Goal: Information Seeking & Learning: Learn about a topic

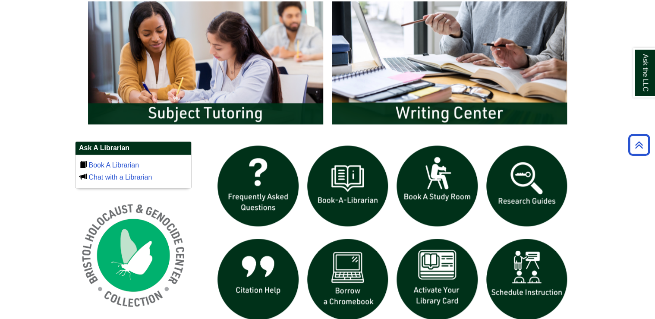
scroll to position [483, 0]
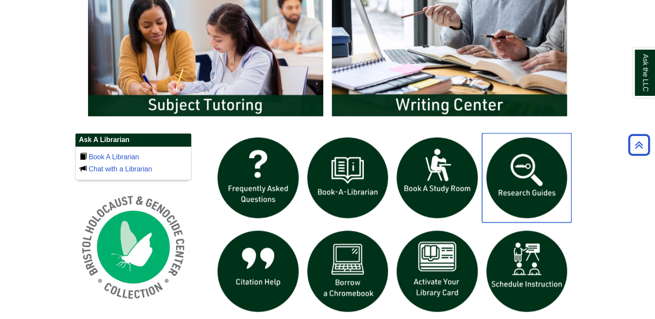
click at [521, 188] on img "slideshow" at bounding box center [527, 178] width 90 height 90
click at [538, 173] on img "slideshow" at bounding box center [527, 178] width 90 height 90
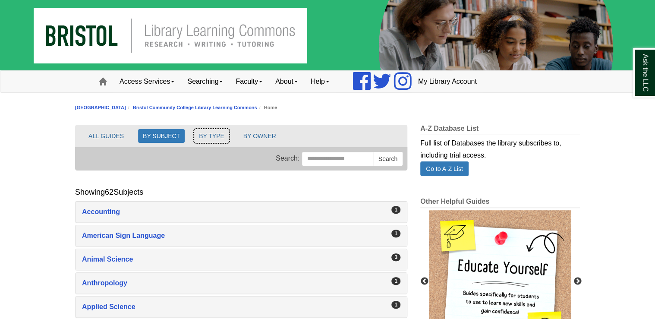
click at [221, 140] on button "BY TYPE" at bounding box center [211, 136] width 35 height 14
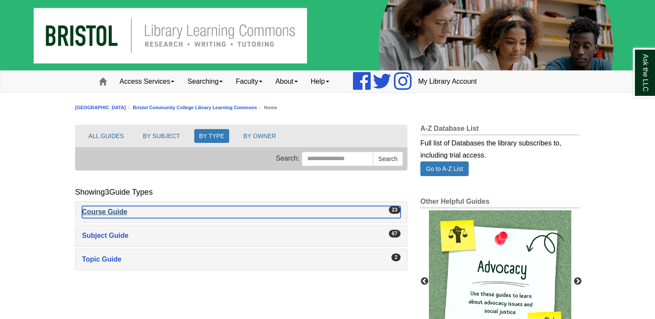
click at [121, 210] on div "Course Guide , 23 guides" at bounding box center [241, 212] width 319 height 12
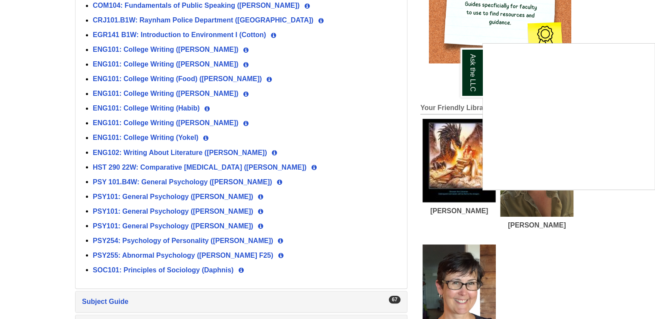
scroll to position [311, 0]
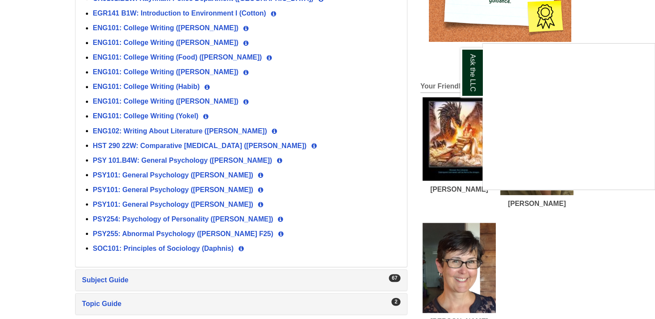
click at [177, 112] on div "Ask the LLC" at bounding box center [327, 159] width 655 height 319
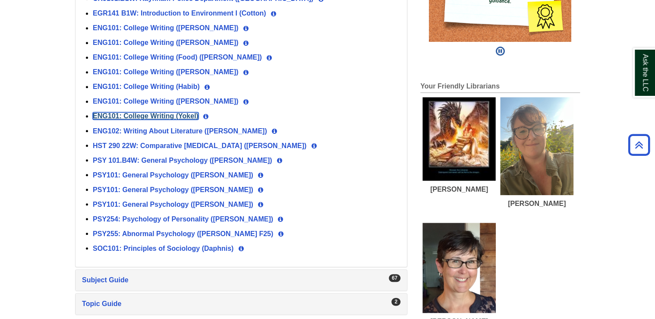
click at [164, 112] on link "ENG101: College Writing (Yokel)" at bounding box center [146, 115] width 106 height 7
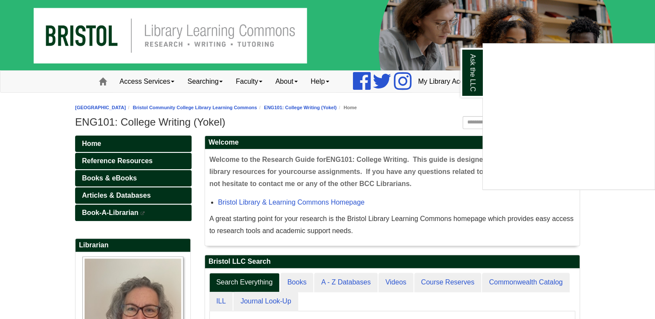
click at [233, 123] on div "Ask the LLC" at bounding box center [327, 159] width 655 height 319
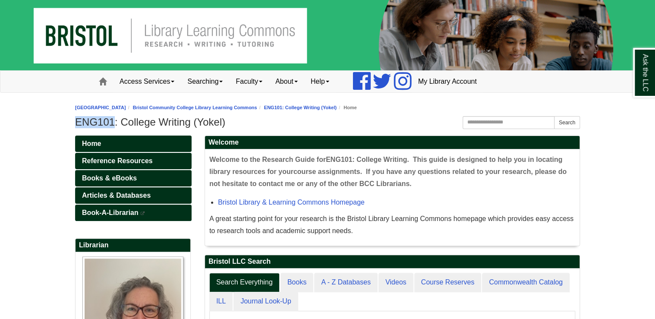
drag, startPoint x: 76, startPoint y: 121, endPoint x: 113, endPoint y: 125, distance: 37.3
click at [113, 125] on h1 "ENG101: College Writing (Yokel)" at bounding box center [327, 122] width 505 height 12
copy h1 "ENG101"
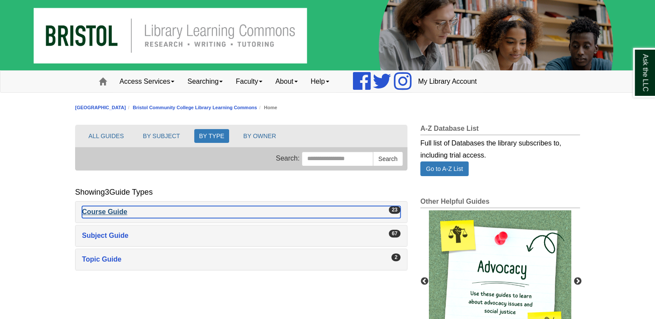
click at [130, 210] on div "Course Guide , 23 guides" at bounding box center [241, 212] width 319 height 12
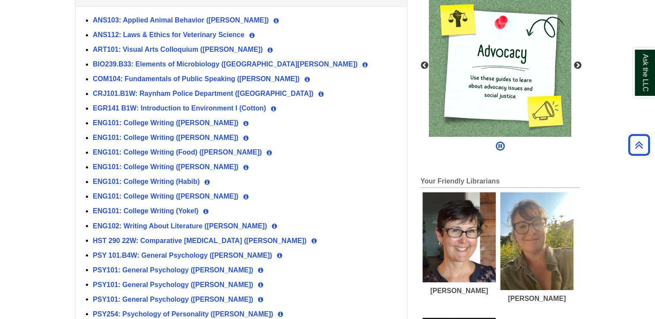
scroll to position [242, 0]
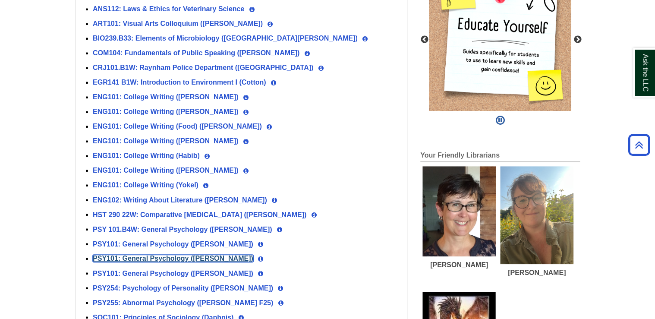
click at [190, 256] on link "PSY101: General Psychology (Devane)" at bounding box center [173, 258] width 161 height 7
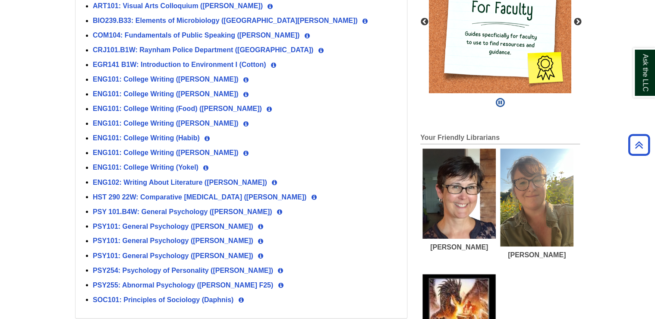
scroll to position [276, 0]
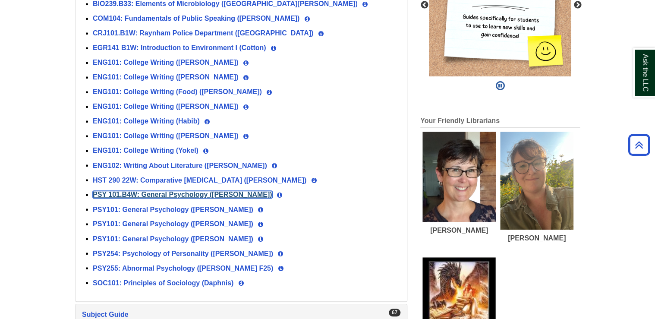
click at [154, 192] on link "PSY 101.B4W: General Psychology (Devane)" at bounding box center [183, 194] width 180 height 7
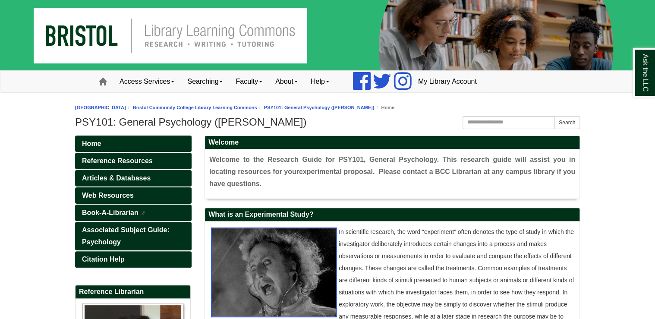
click at [101, 114] on div "Bristol Community College Bristol Community College Library Learning Commons Su…" at bounding box center [327, 116] width 505 height 30
drag, startPoint x: 77, startPoint y: 121, endPoint x: 211, endPoint y: 120, distance: 133.4
click at [211, 120] on h1 "PSY101: General Psychology (Devane)" at bounding box center [327, 122] width 505 height 12
copy h1 "PSY101: General Psychology"
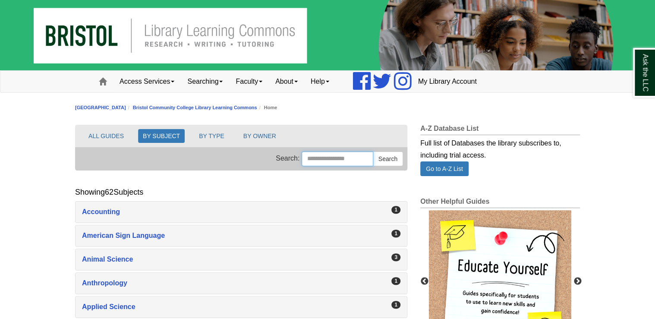
click at [315, 154] on input "Search this Group" at bounding box center [338, 159] width 72 height 15
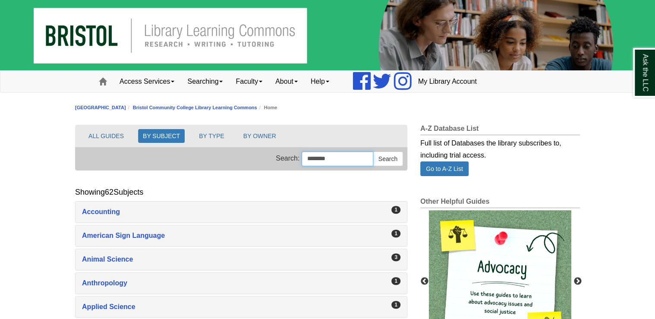
type input "********"
click at [373, 152] on button "Search" at bounding box center [388, 159] width 30 height 15
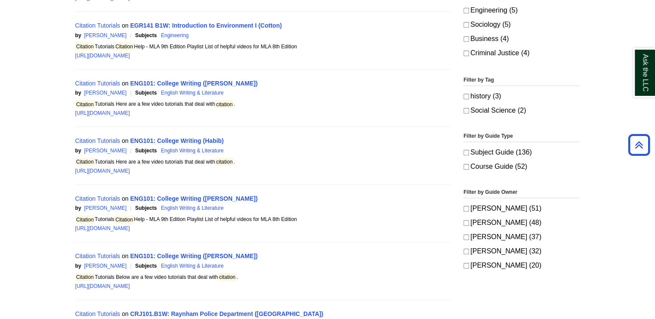
scroll to position [276, 0]
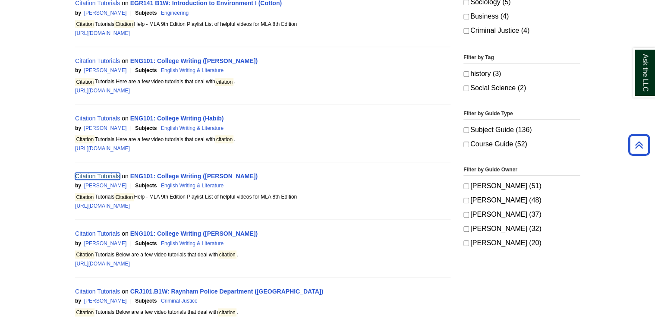
click at [91, 177] on link "Citation Tutorials" at bounding box center [97, 176] width 45 height 7
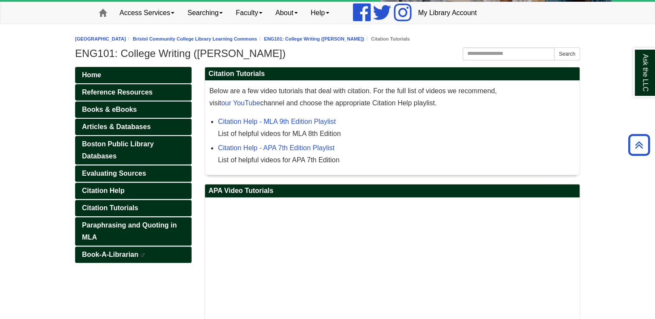
scroll to position [35, 0]
